Goal: Transaction & Acquisition: Purchase product/service

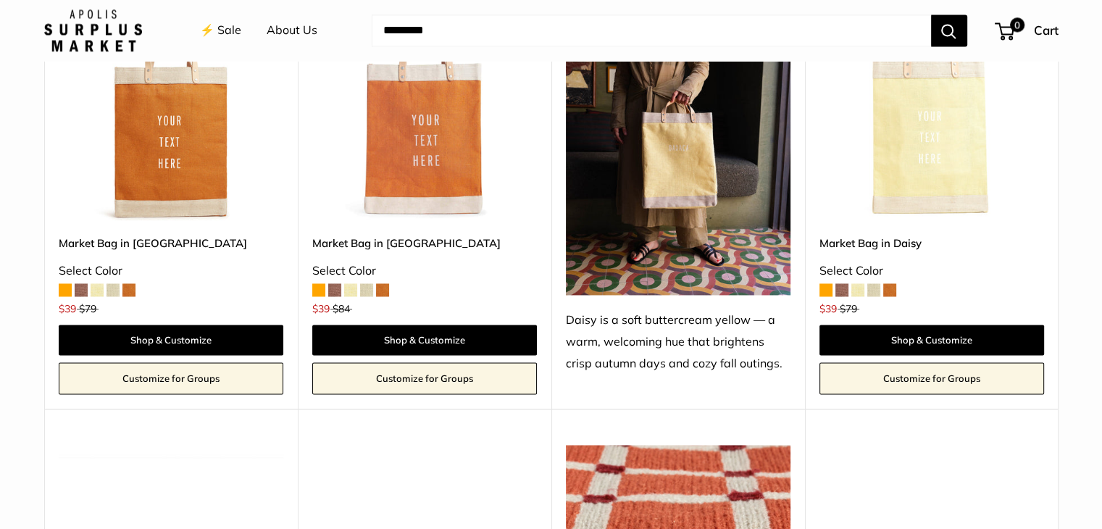
scroll to position [2546, 0]
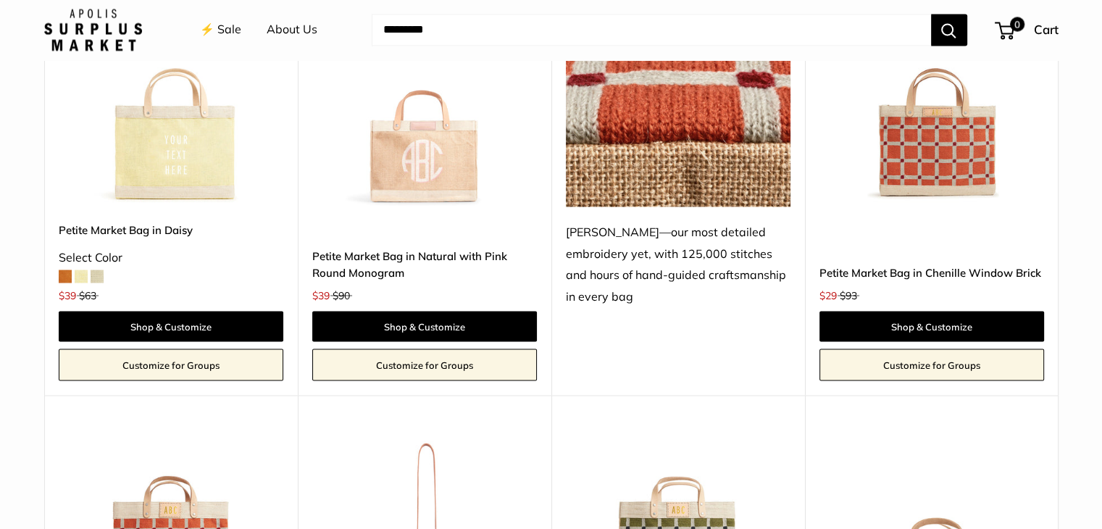
click at [0, 0] on img at bounding box center [0, 0] width 0 height 0
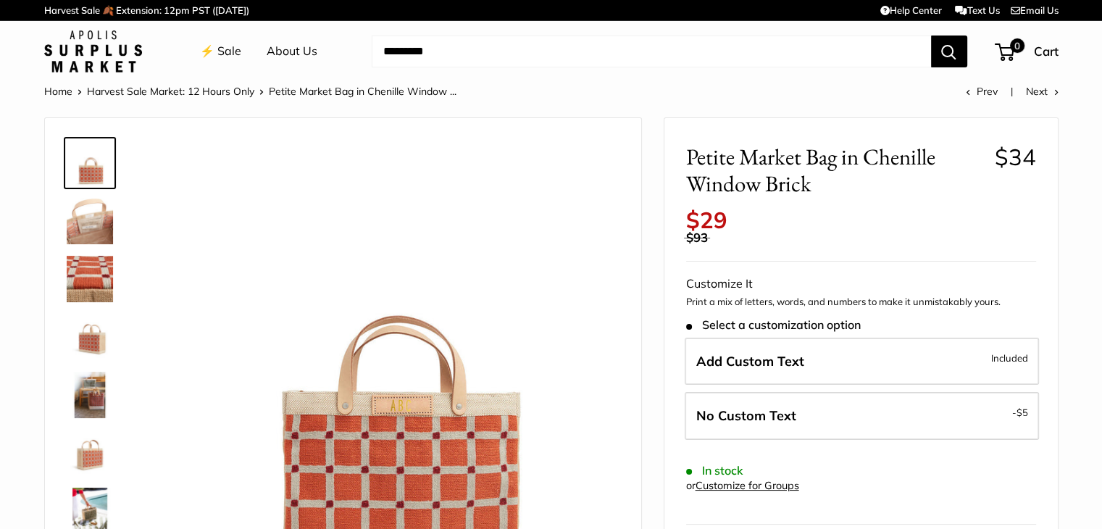
click at [87, 335] on img at bounding box center [90, 337] width 46 height 46
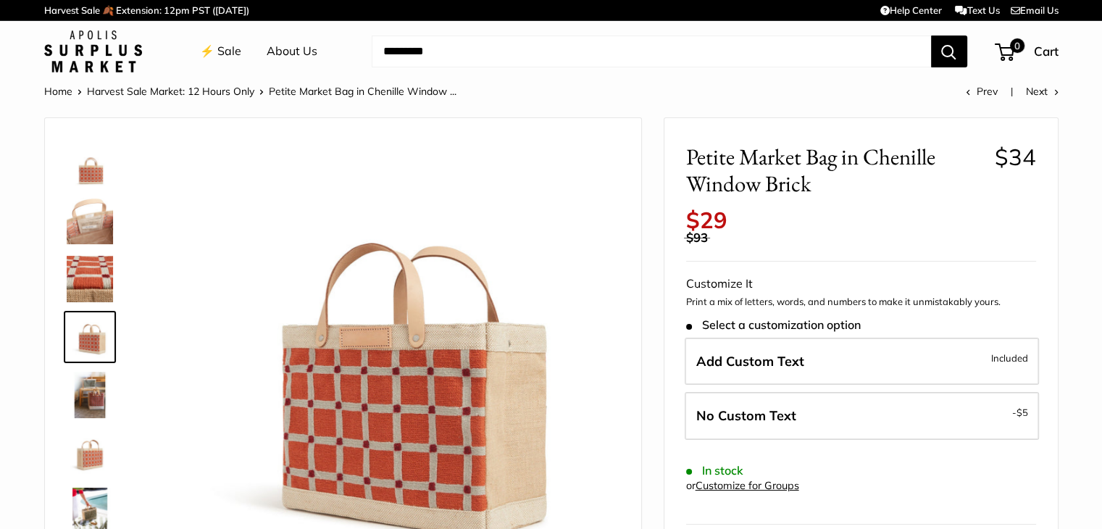
click at [88, 389] on img at bounding box center [90, 395] width 46 height 46
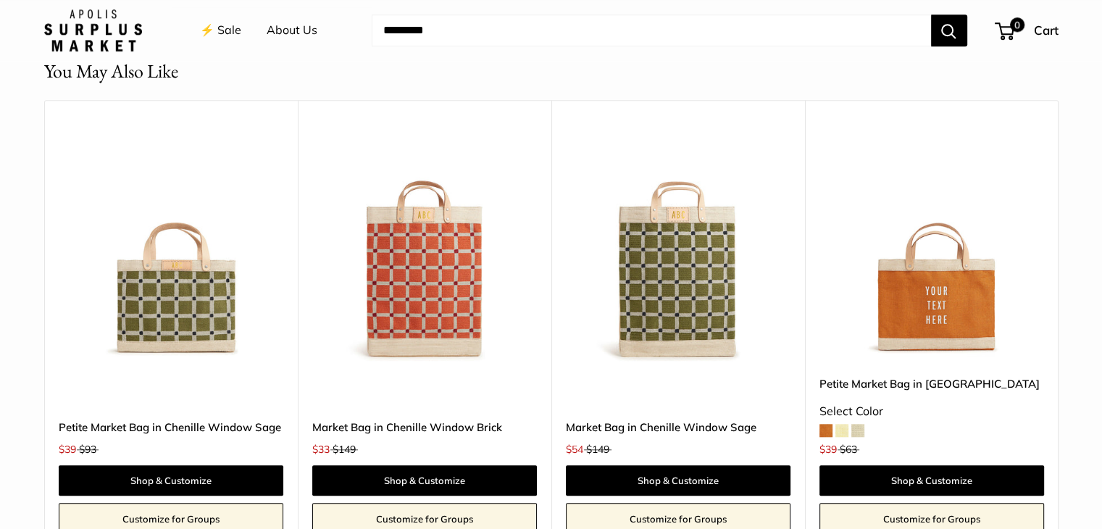
scroll to position [1388, 0]
